Goal: Information Seeking & Learning: Learn about a topic

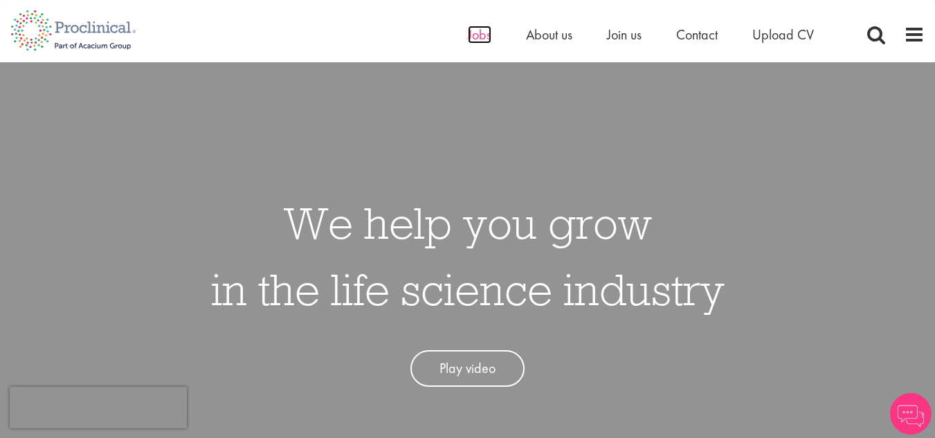
click at [471, 35] on span "Jobs" at bounding box center [480, 35] width 24 height 18
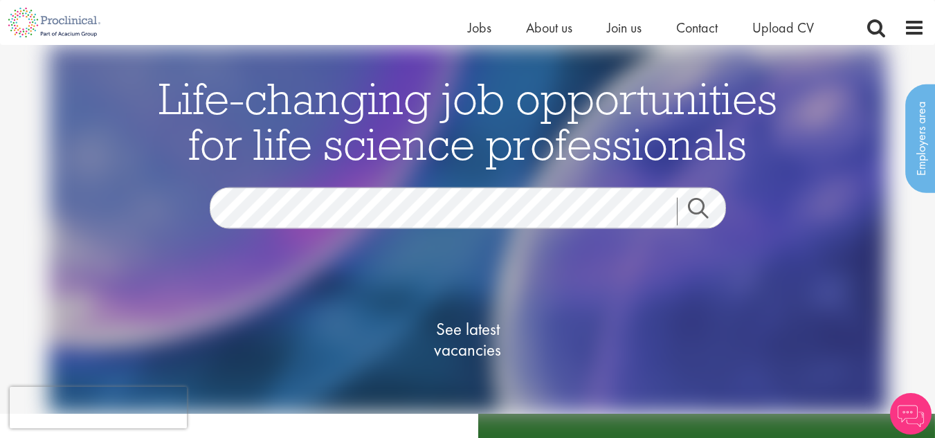
scroll to position [138, 0]
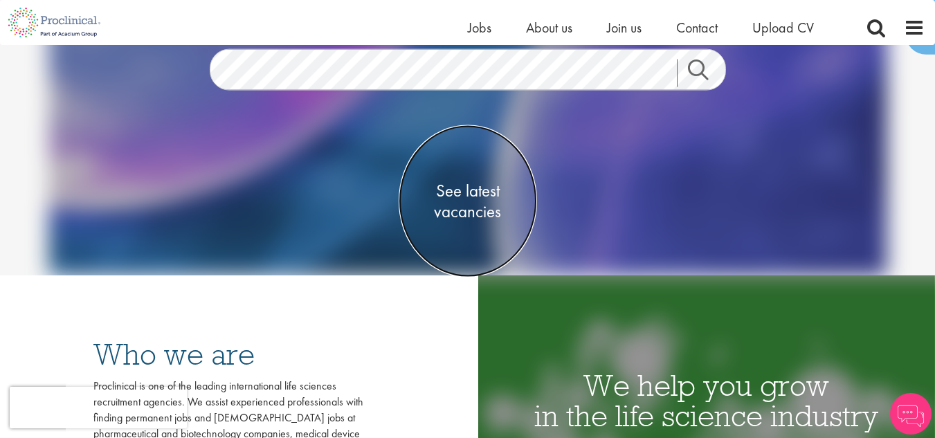
click at [454, 199] on span "See latest vacancies" at bounding box center [468, 202] width 138 height 42
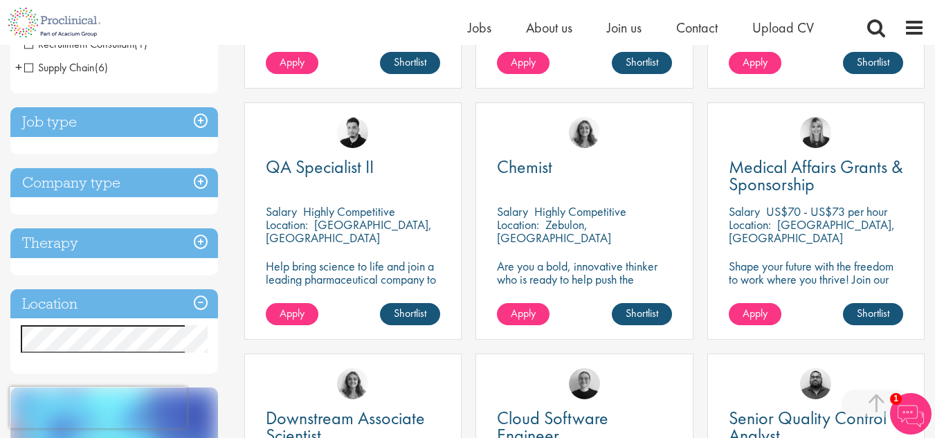
scroll to position [484, 0]
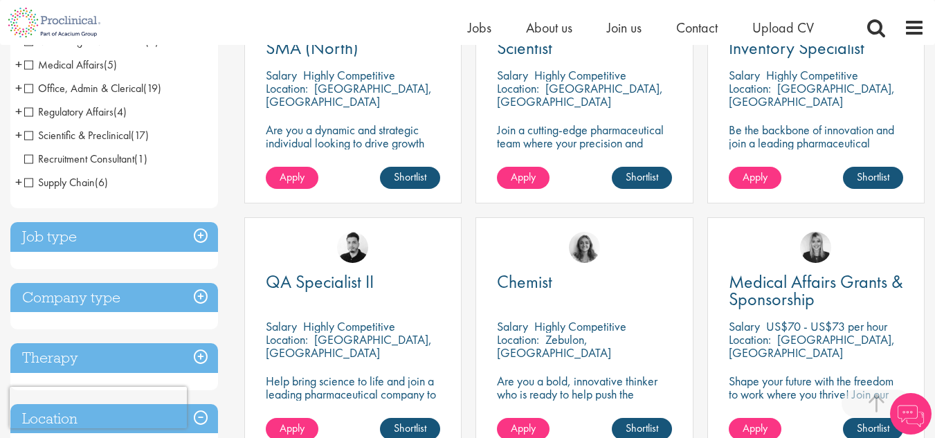
scroll to position [554, 0]
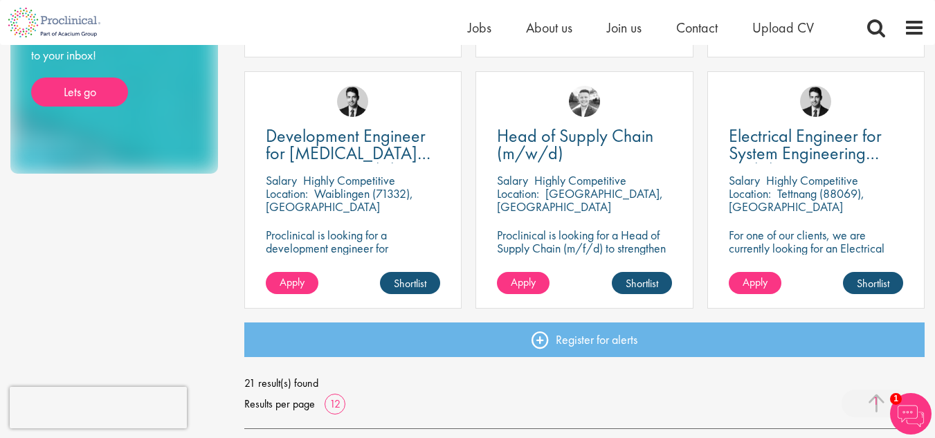
scroll to position [1124, 0]
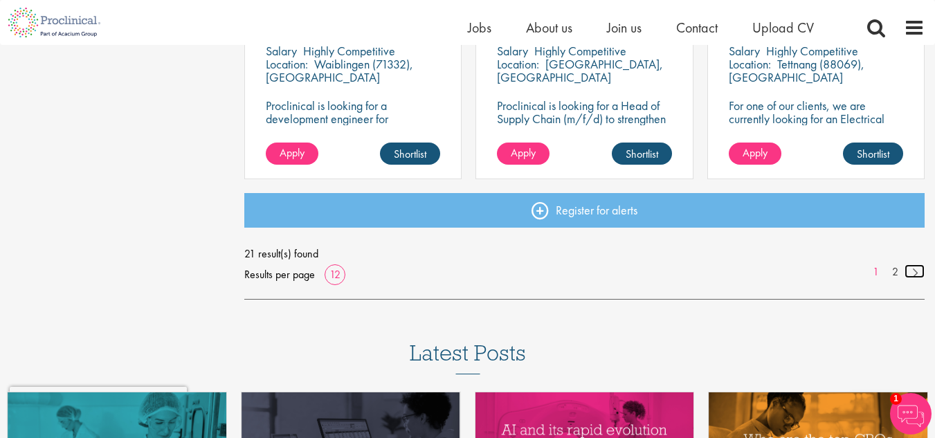
click at [908, 269] on link at bounding box center [915, 271] width 20 height 14
